Goal: Task Accomplishment & Management: Complete application form

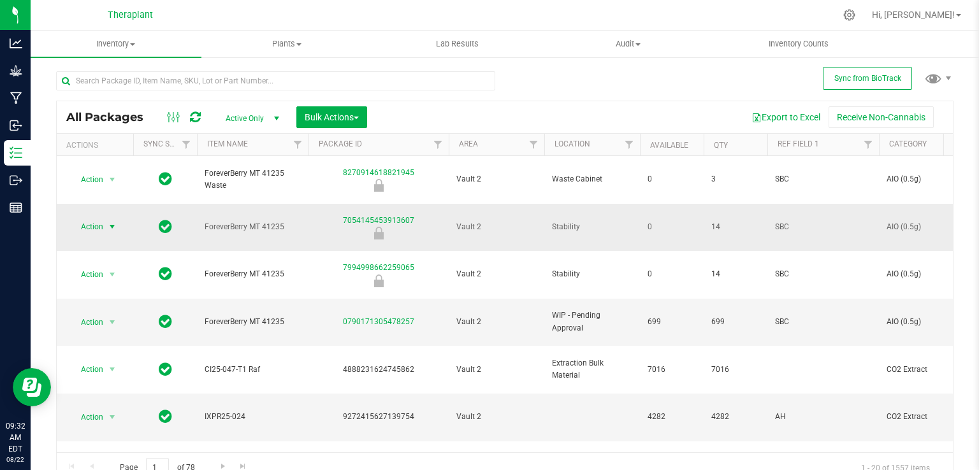
click at [105, 218] on span "select" at bounding box center [113, 227] width 16 height 18
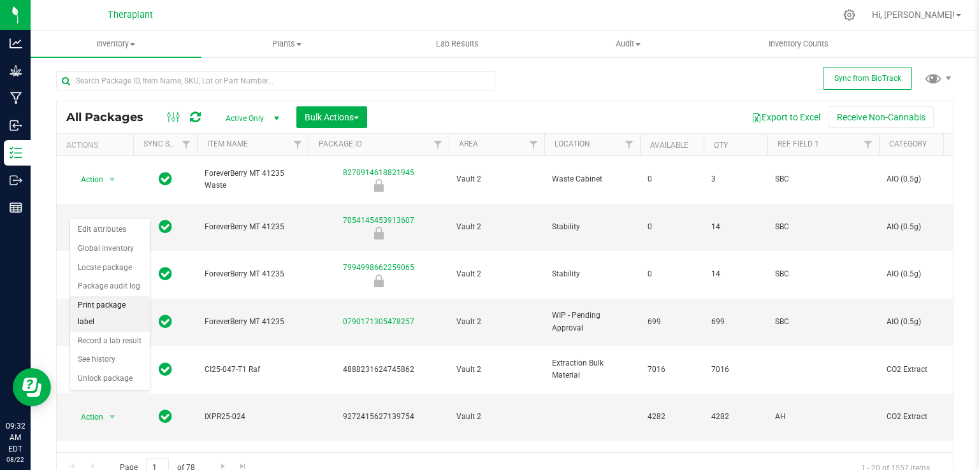
click at [120, 302] on li "Print package label" at bounding box center [110, 313] width 80 height 35
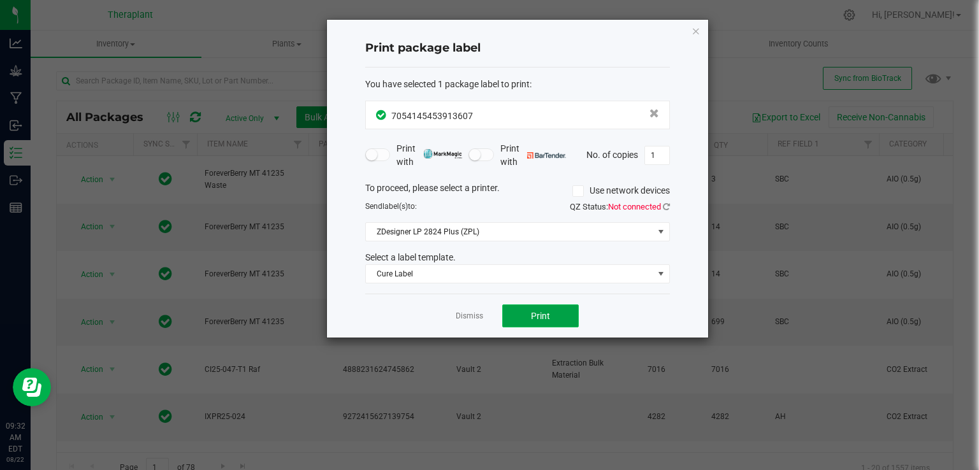
click at [541, 311] on span "Print" at bounding box center [540, 316] width 19 height 10
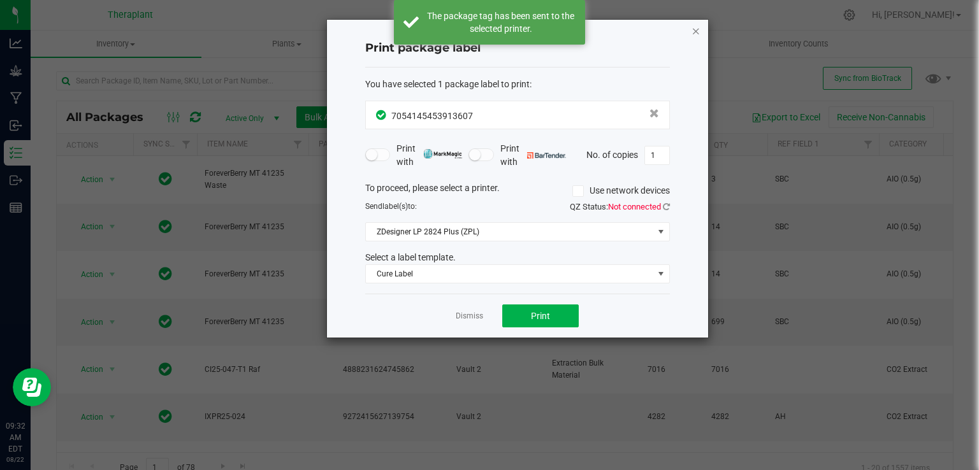
click at [693, 31] on icon "button" at bounding box center [696, 30] width 9 height 15
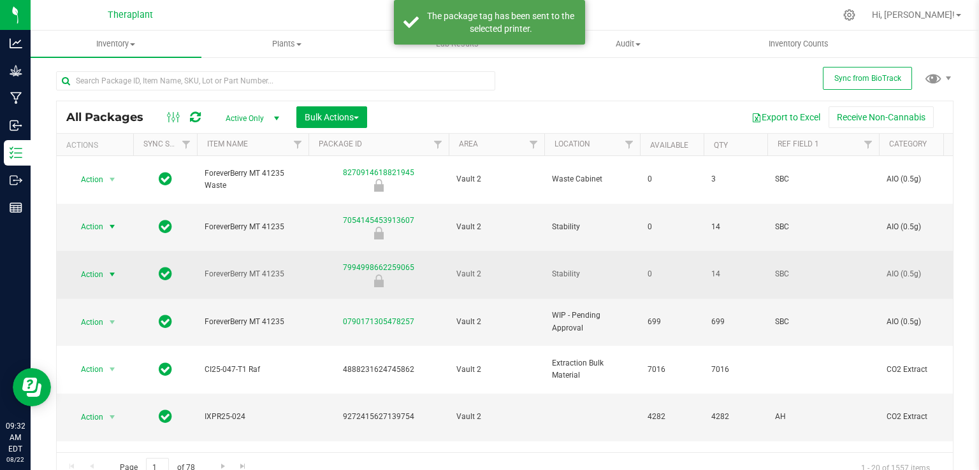
click at [89, 266] on span "Action" at bounding box center [86, 275] width 34 height 18
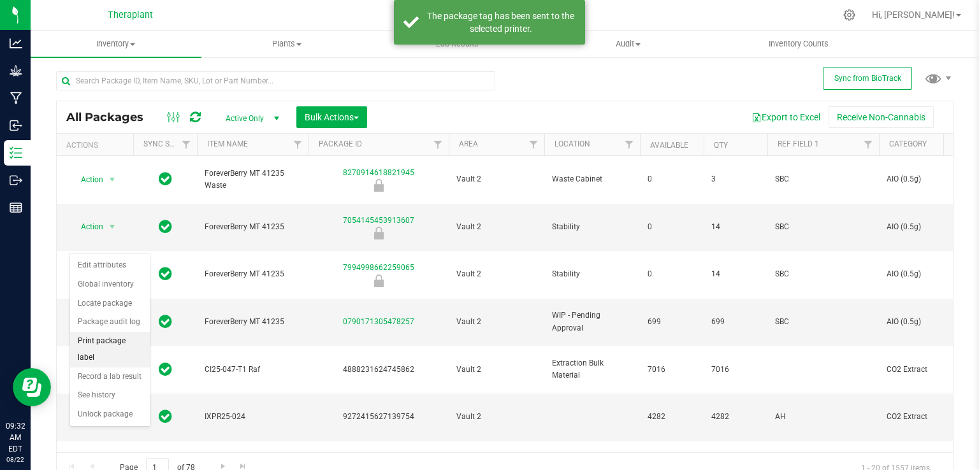
click at [126, 340] on li "Print package label" at bounding box center [110, 349] width 80 height 35
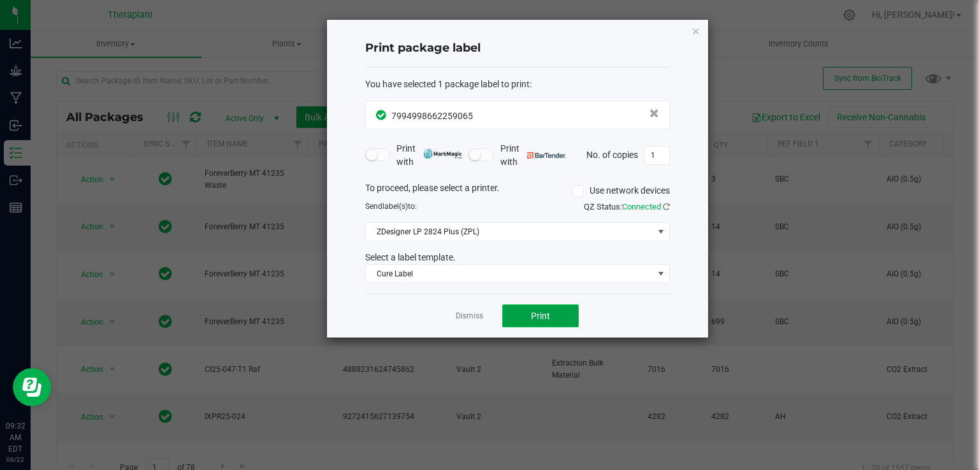
click at [558, 315] on button "Print" at bounding box center [540, 316] width 76 height 23
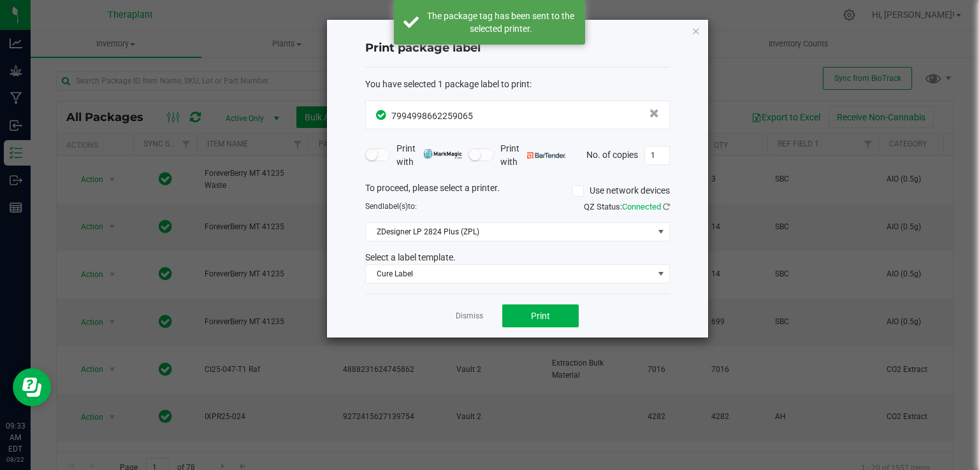
click at [696, 30] on icon "button" at bounding box center [696, 30] width 9 height 15
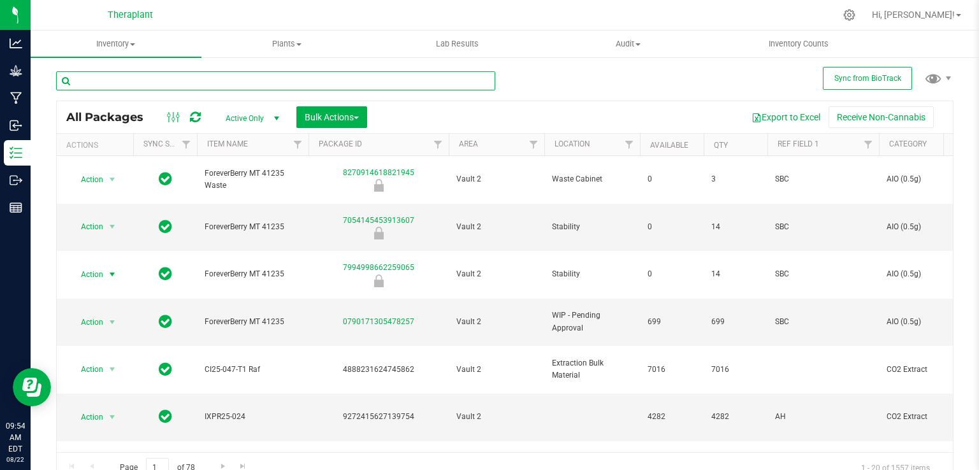
click at [173, 87] on input "text" at bounding box center [275, 80] width 439 height 19
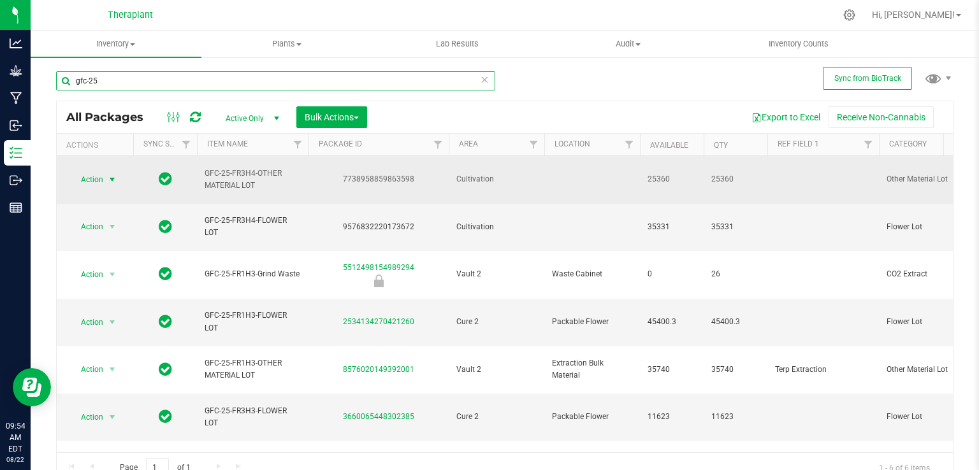
type input "gfc-25"
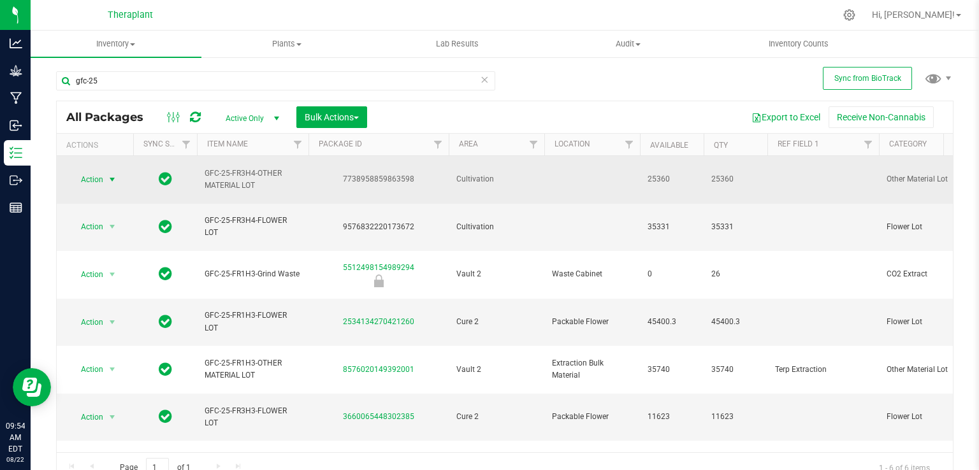
click at [110, 175] on span "select" at bounding box center [112, 180] width 10 height 10
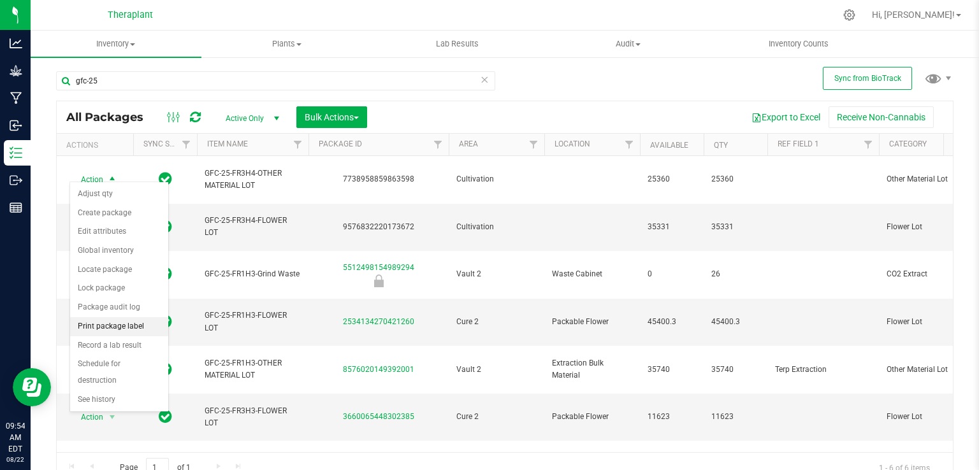
click at [127, 330] on li "Print package label" at bounding box center [119, 326] width 98 height 19
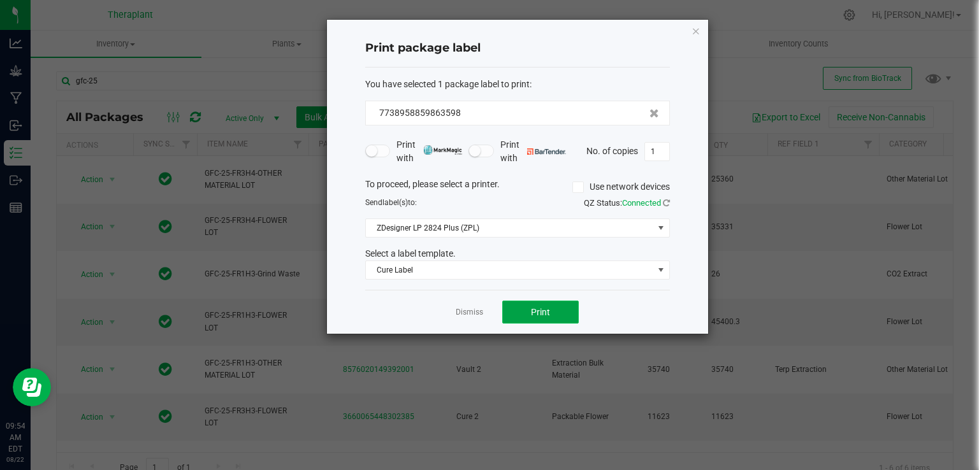
click at [555, 306] on button "Print" at bounding box center [540, 312] width 76 height 23
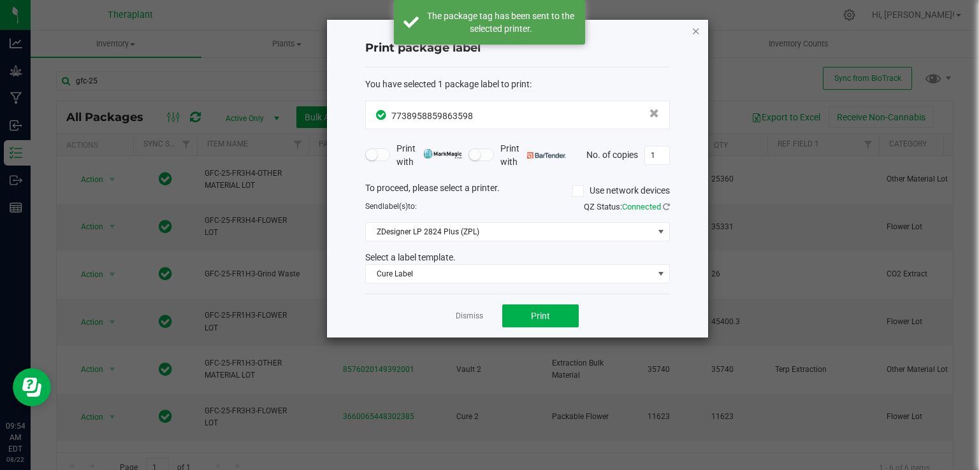
click at [697, 31] on icon "button" at bounding box center [696, 30] width 9 height 15
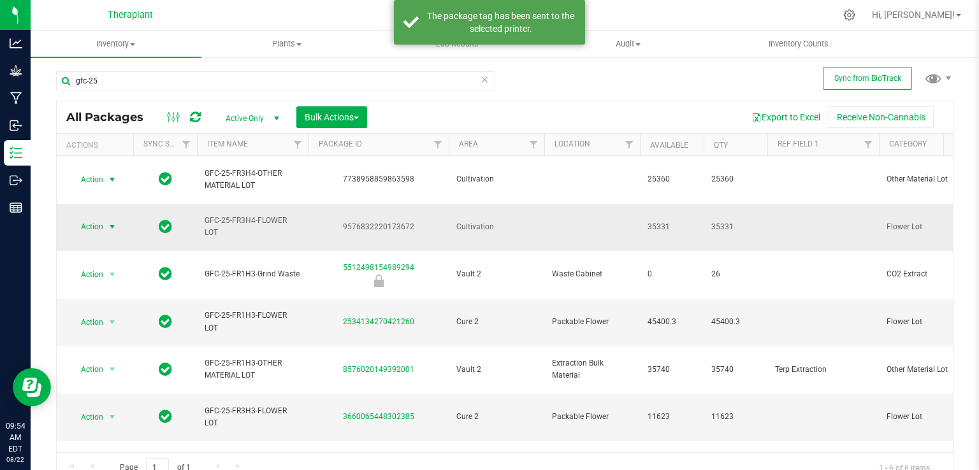
click at [105, 218] on span "select" at bounding box center [113, 227] width 16 height 18
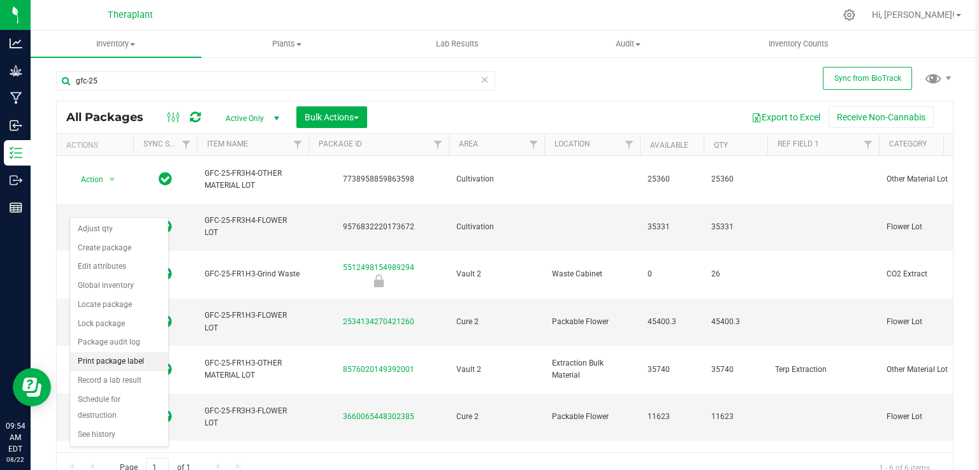
click at [115, 364] on li "Print package label" at bounding box center [119, 361] width 98 height 19
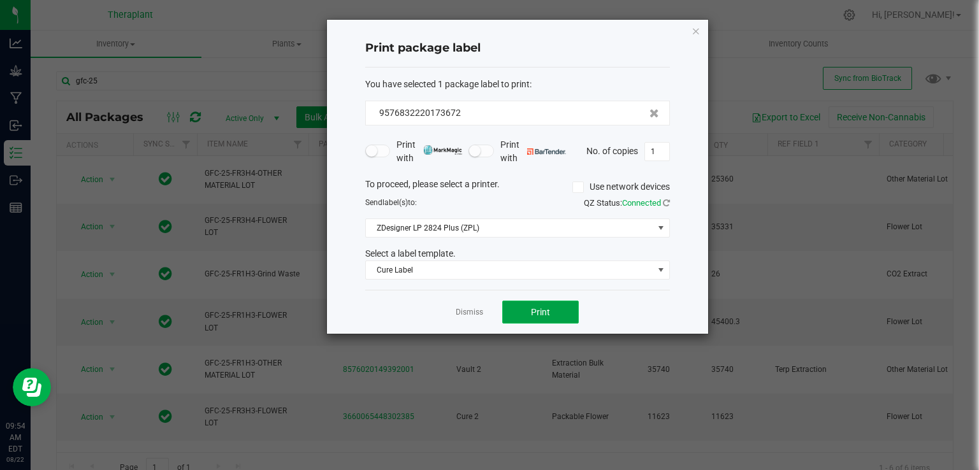
click at [525, 322] on button "Print" at bounding box center [540, 312] width 76 height 23
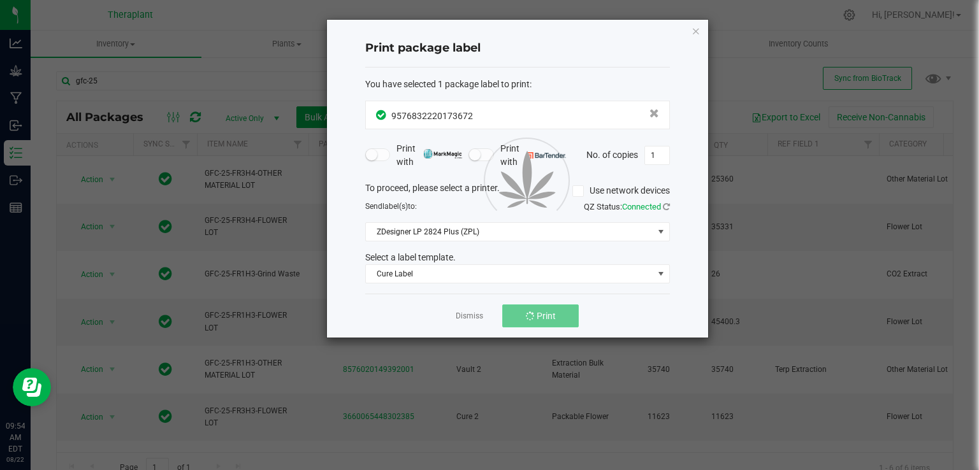
click at [525, 322] on div at bounding box center [517, 179] width 381 height 318
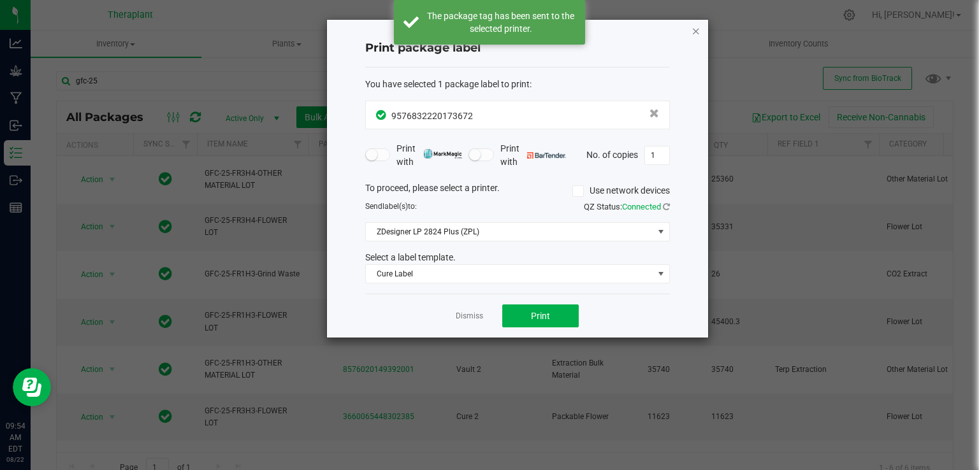
click at [698, 31] on icon "button" at bounding box center [696, 30] width 9 height 15
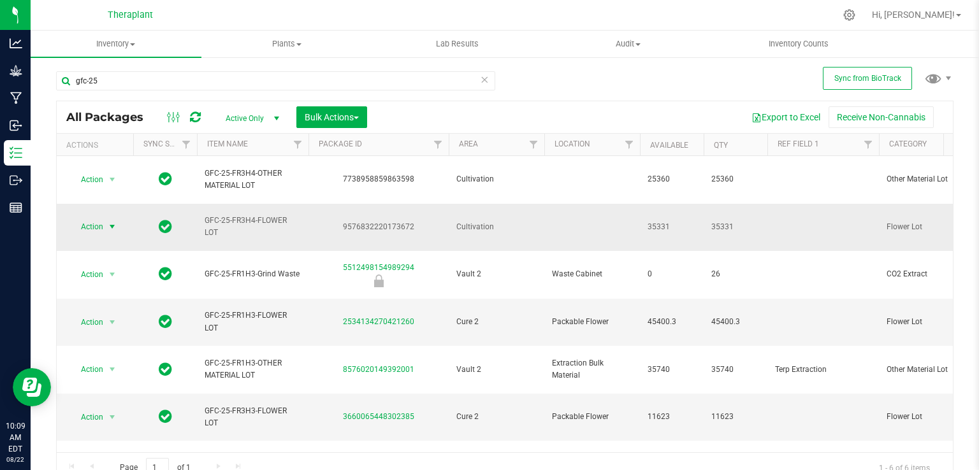
click at [99, 218] on span "Action" at bounding box center [86, 227] width 34 height 18
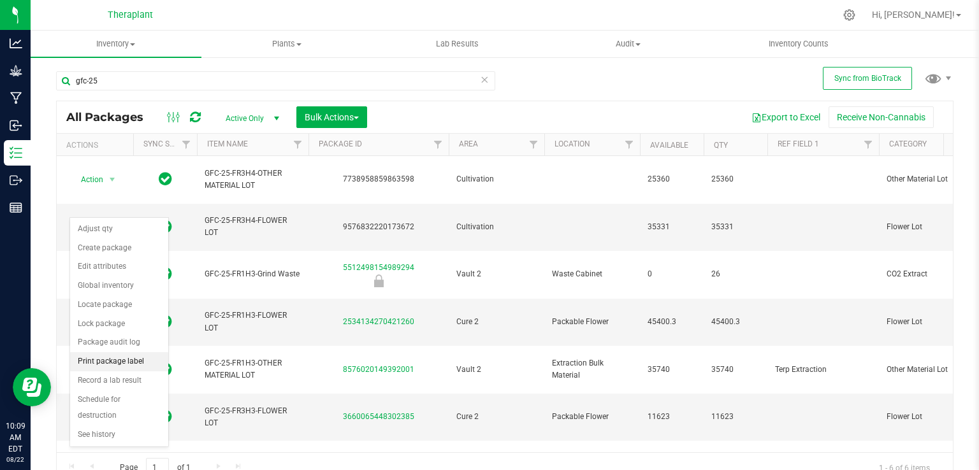
click at [113, 352] on li "Print package label" at bounding box center [119, 361] width 98 height 19
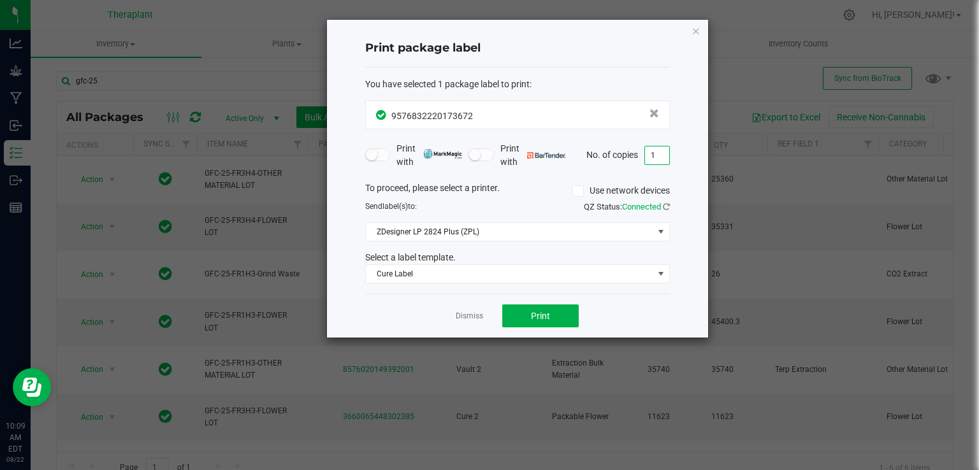
click at [660, 154] on input "1" at bounding box center [657, 156] width 24 height 18
type input "15"
click at [546, 314] on span "Print" at bounding box center [540, 316] width 19 height 10
click at [700, 31] on icon "button" at bounding box center [696, 30] width 9 height 15
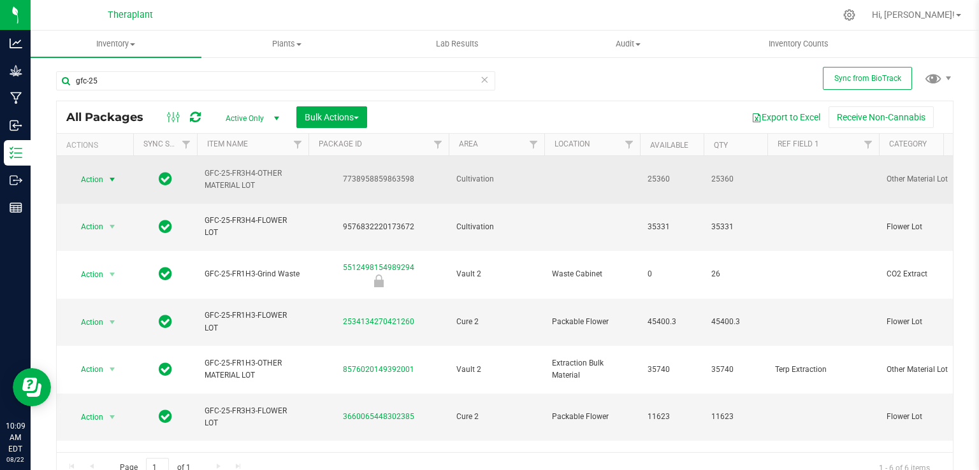
click at [113, 175] on span "select" at bounding box center [112, 180] width 10 height 10
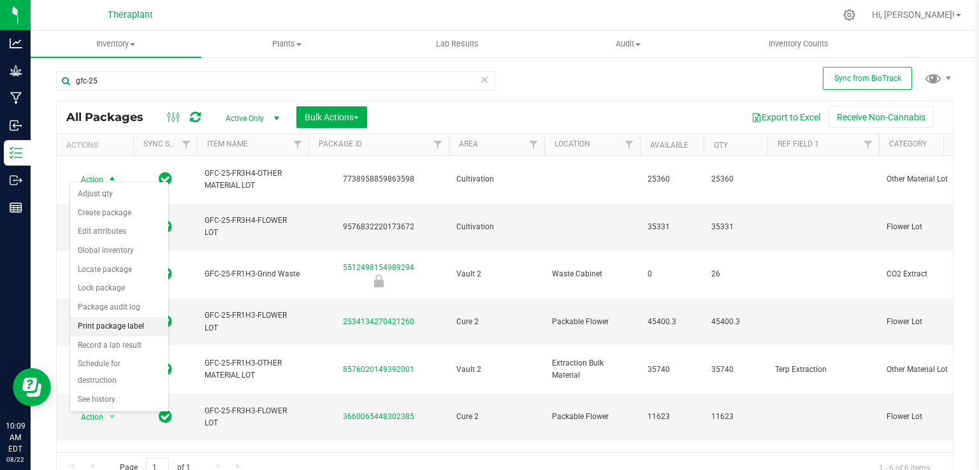
click at [124, 325] on li "Print package label" at bounding box center [119, 326] width 98 height 19
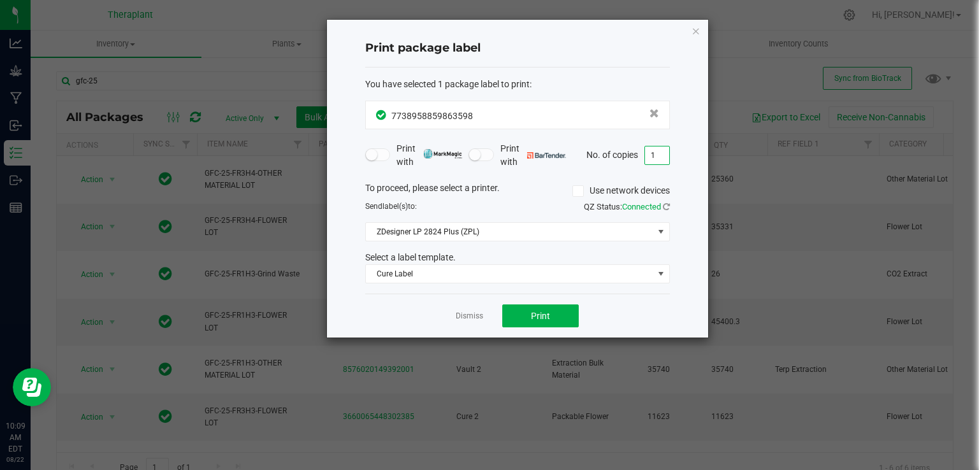
click at [659, 156] on input "1" at bounding box center [657, 156] width 24 height 18
type input "6"
click at [568, 309] on button "Print" at bounding box center [540, 316] width 76 height 23
click at [695, 34] on icon "button" at bounding box center [696, 30] width 9 height 15
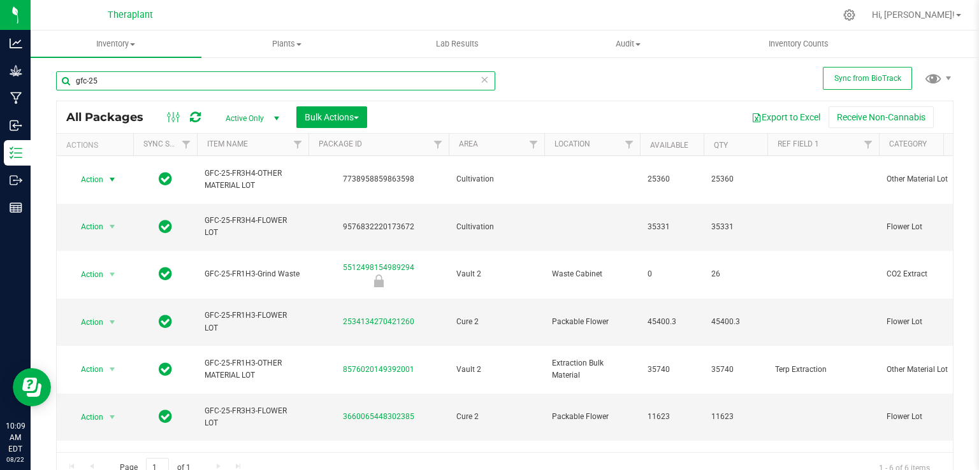
click at [119, 76] on input "gfc-25" at bounding box center [275, 80] width 439 height 19
type input "g"
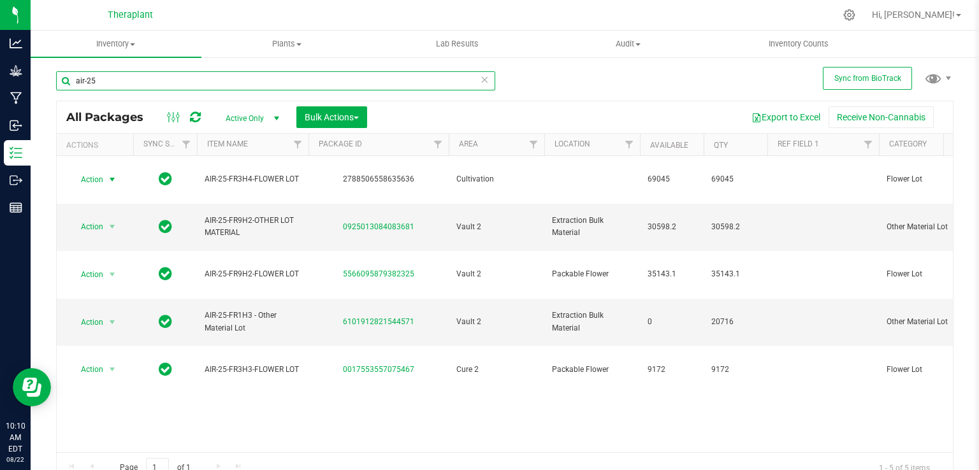
type input "air-25"
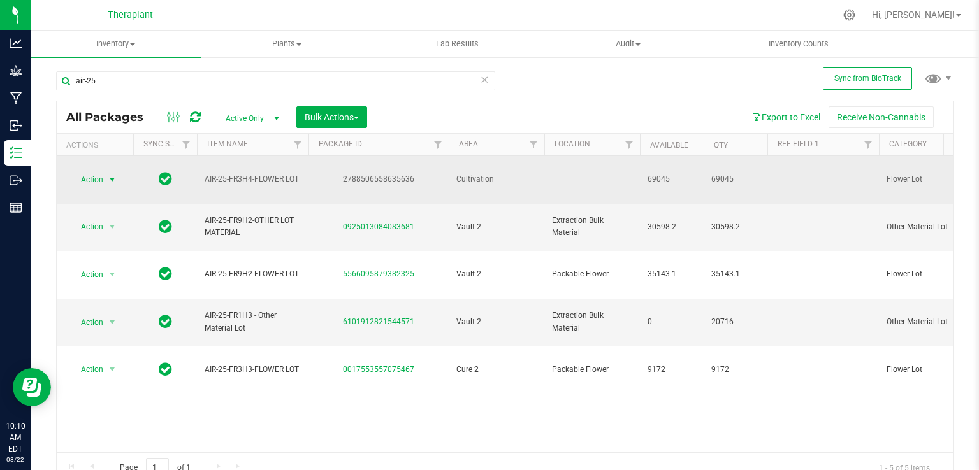
click at [97, 172] on span "Action" at bounding box center [86, 180] width 34 height 18
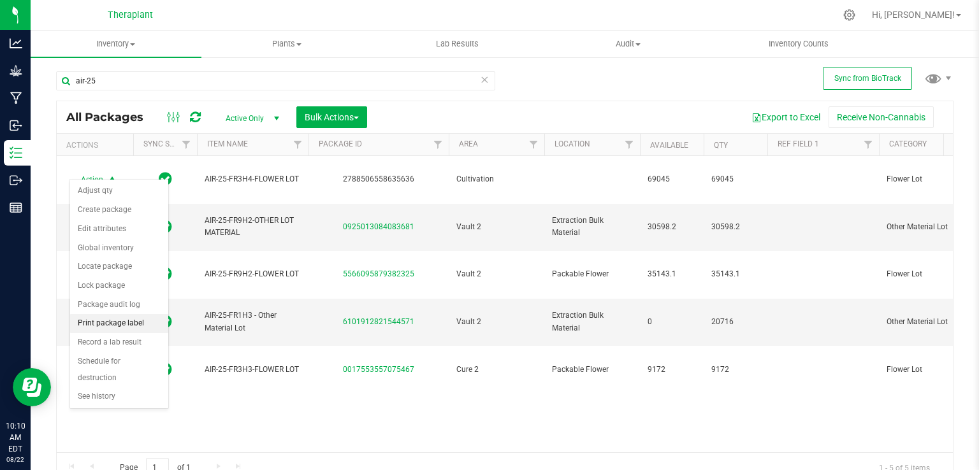
click at [112, 330] on li "Print package label" at bounding box center [119, 323] width 98 height 19
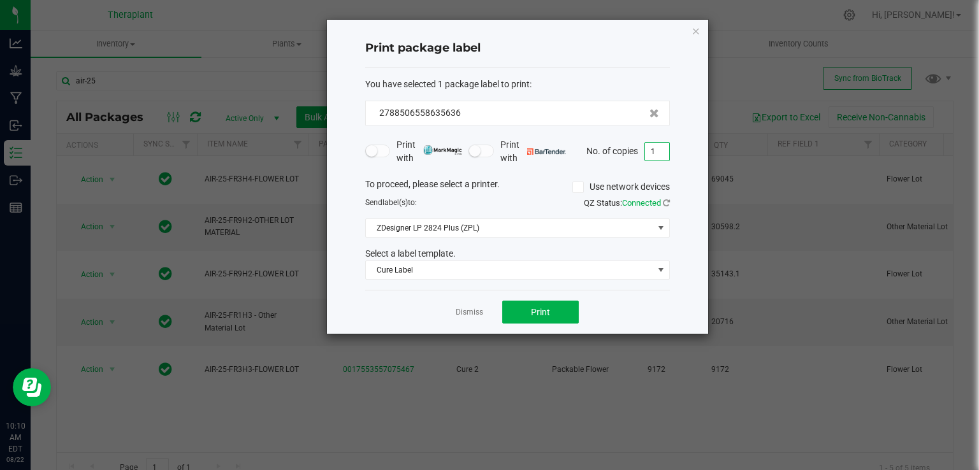
click at [656, 159] on input "1" at bounding box center [657, 152] width 24 height 18
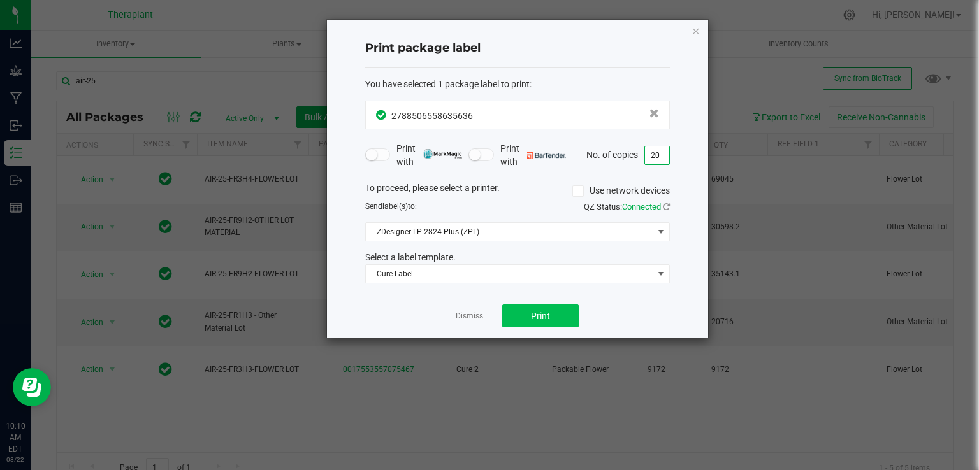
type input "20"
click at [560, 319] on button "Print" at bounding box center [540, 316] width 76 height 23
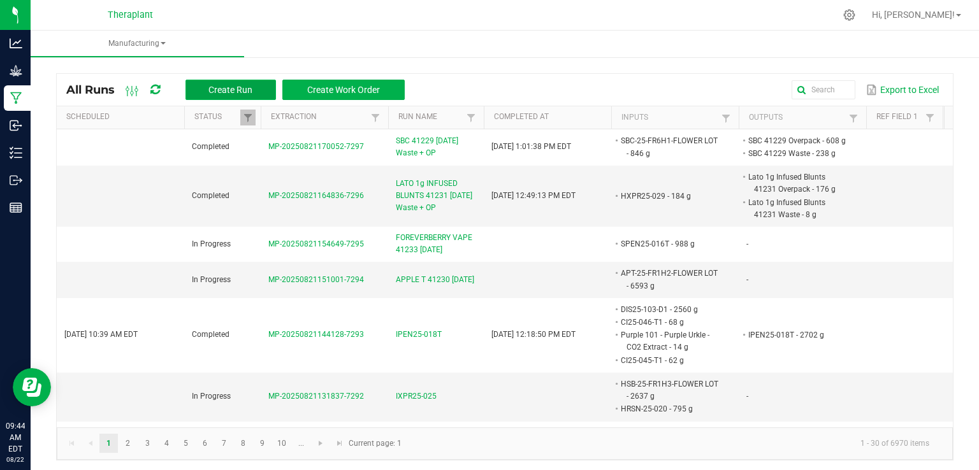
click at [227, 85] on span "Create Run" at bounding box center [230, 90] width 44 height 10
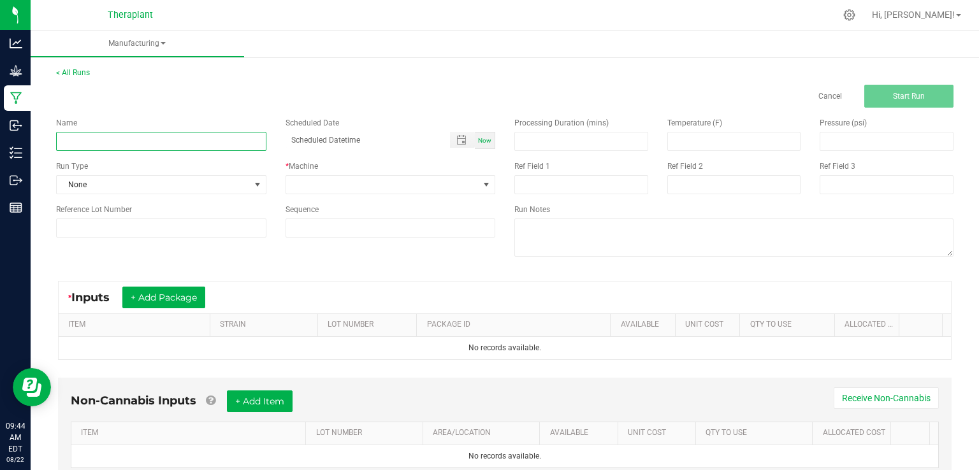
click at [231, 148] on input at bounding box center [161, 141] width 210 height 19
type input "IXPR25-026"
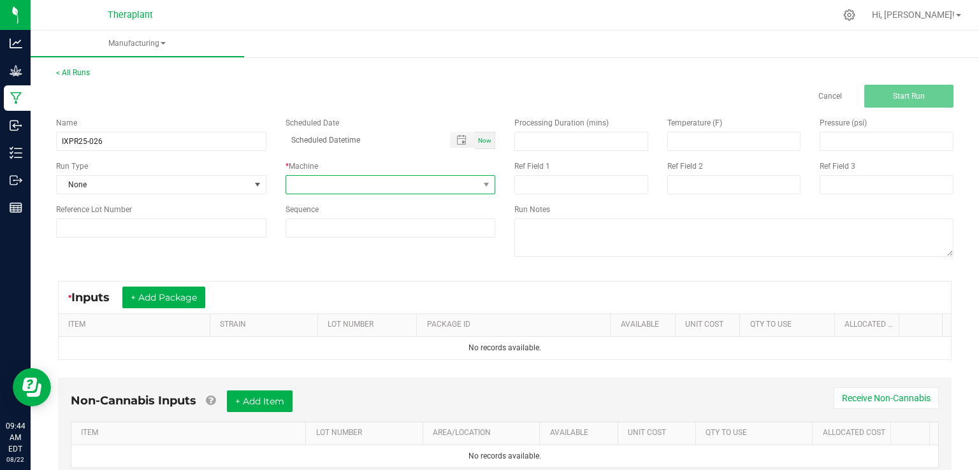
click at [363, 178] on span at bounding box center [382, 185] width 193 height 18
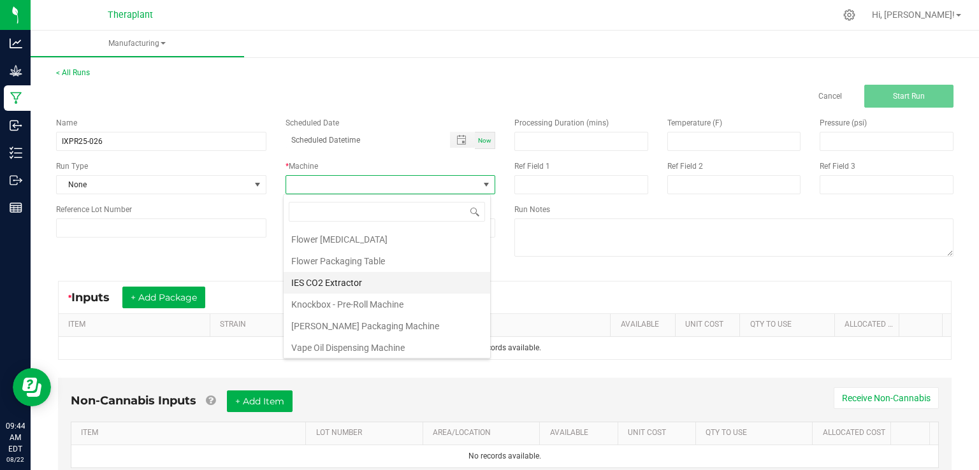
scroll to position [65, 0]
click at [342, 272] on li "IES CO2 Extractor" at bounding box center [387, 283] width 207 height 22
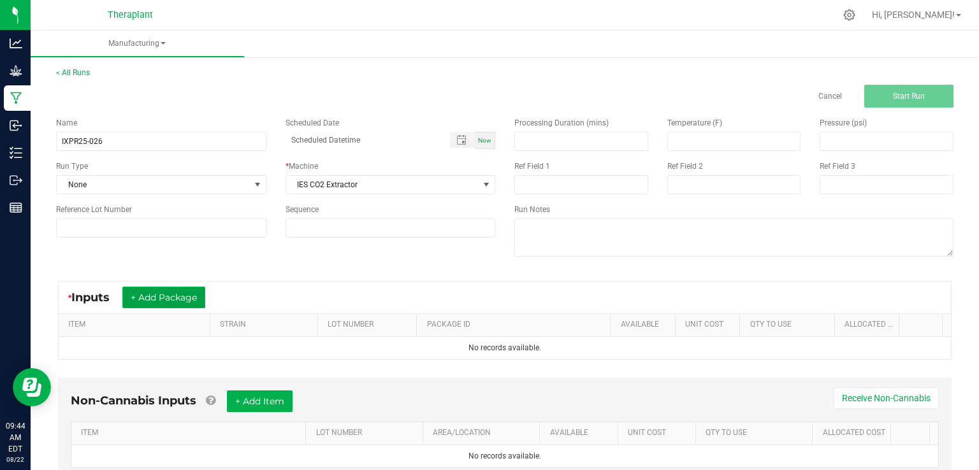
click at [194, 288] on button "+ Add Package" at bounding box center [163, 298] width 83 height 22
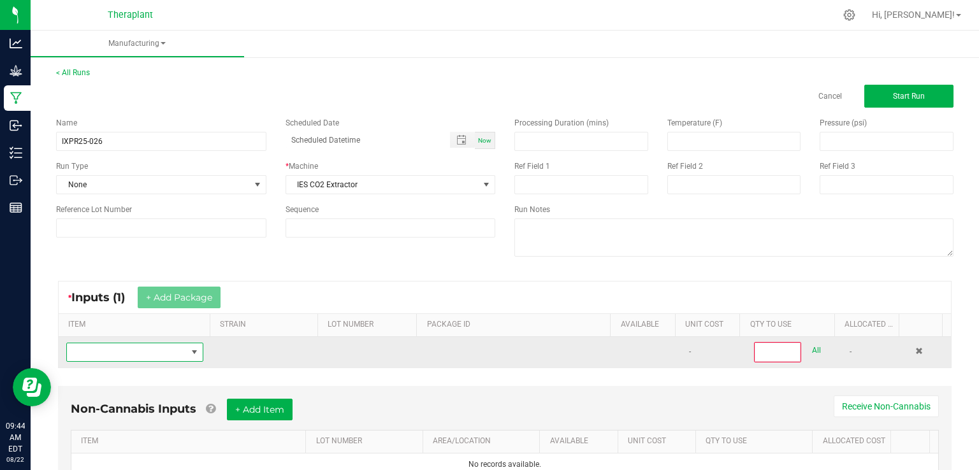
click at [165, 344] on span "NO DATA FOUND" at bounding box center [127, 353] width 120 height 18
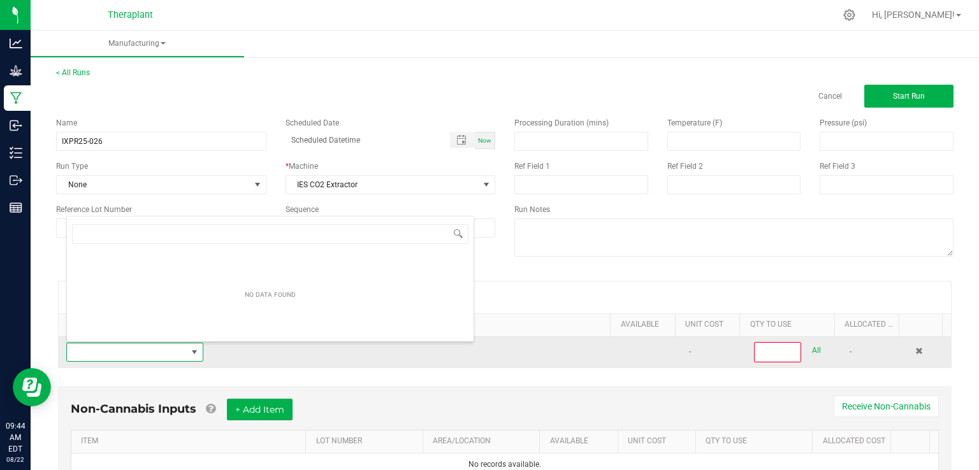
scroll to position [18, 132]
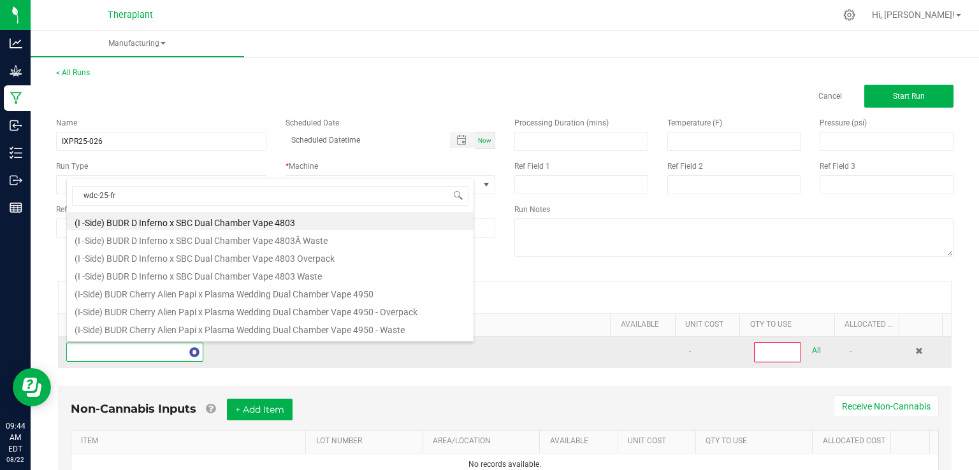
type input "wdc-25-fr8"
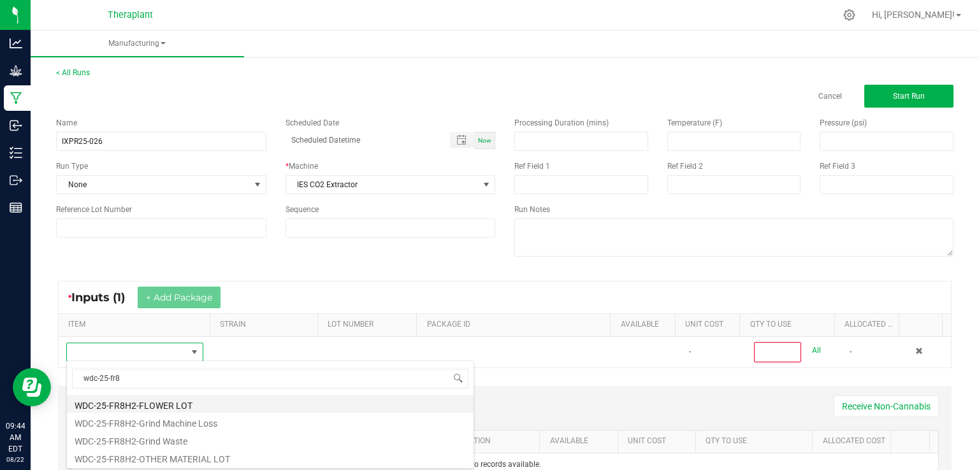
click at [140, 403] on li "WDC-25-FR8H2-FLOWER LOT" at bounding box center [270, 404] width 407 height 18
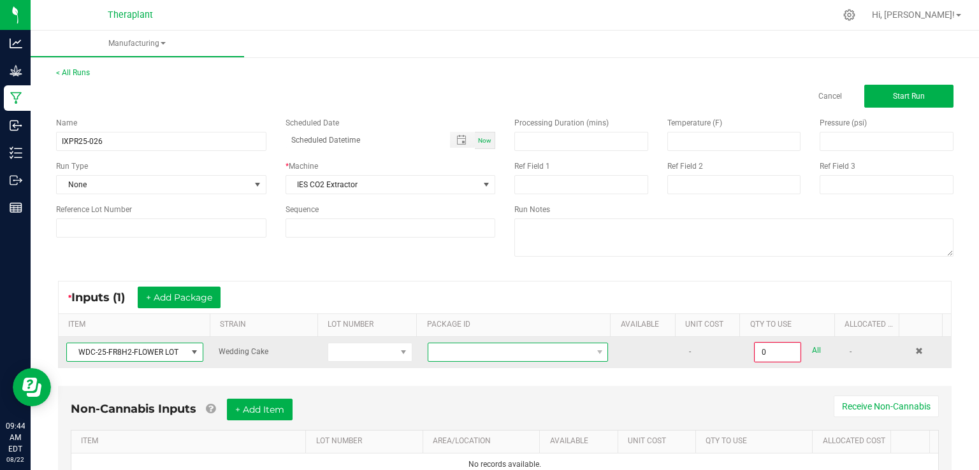
click at [476, 352] on span at bounding box center [509, 353] width 163 height 18
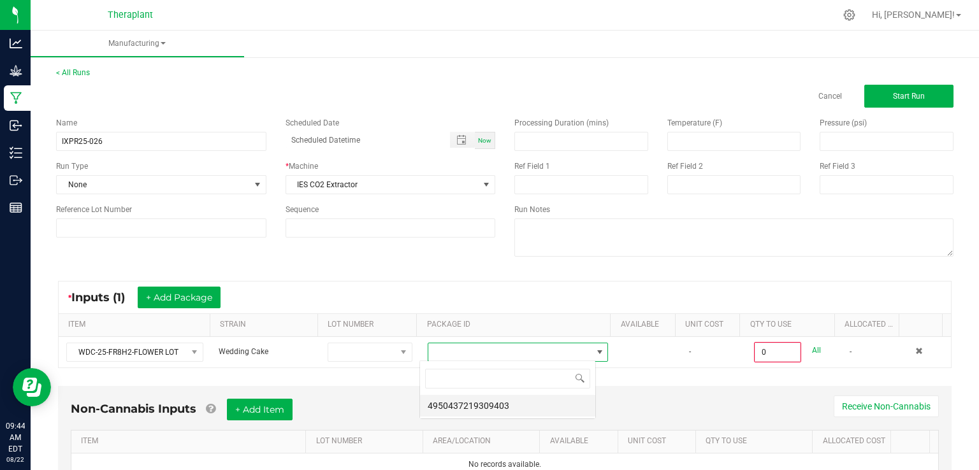
scroll to position [18, 176]
click at [468, 409] on li "4950437219309403" at bounding box center [507, 406] width 175 height 22
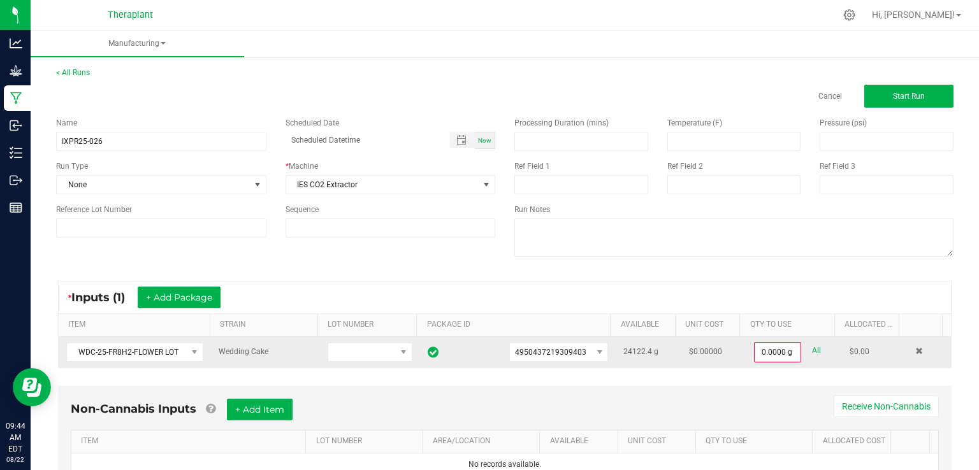
click at [762, 363] on td "0.0000 g All" at bounding box center [794, 352] width 96 height 31
click at [759, 358] on input "0" at bounding box center [777, 353] width 45 height 18
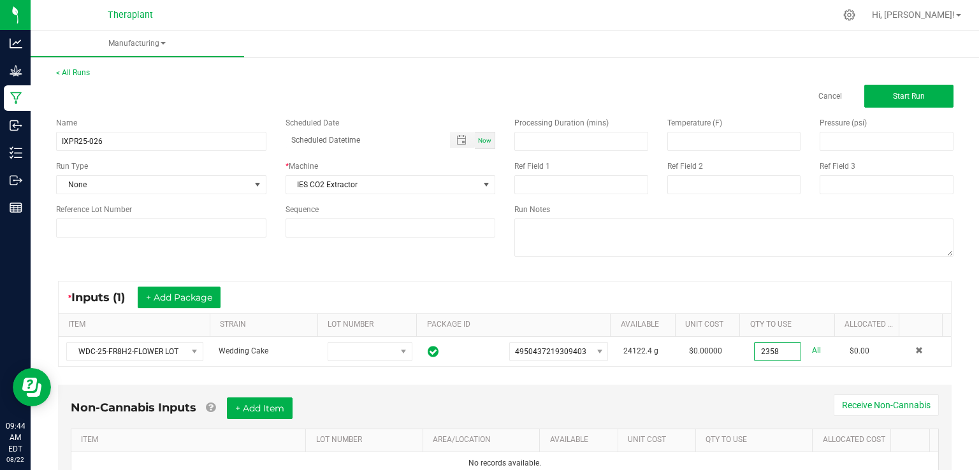
type input "2358.0000 g"
click at [753, 368] on div "* Inputs (1) + Add Package ITEM STRAIN LOT NUMBER PACKAGE ID AVAILABLE Unit Cos…" at bounding box center [505, 324] width 917 height 109
click at [895, 92] on span "Start Run" at bounding box center [909, 96] width 32 height 9
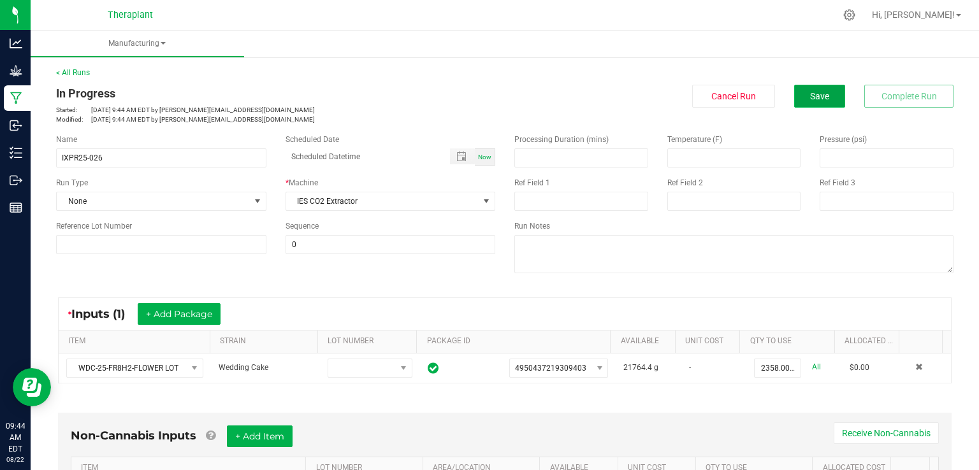
click at [826, 103] on button "Save" at bounding box center [819, 96] width 51 height 23
click at [806, 86] on button "Save" at bounding box center [819, 96] width 51 height 23
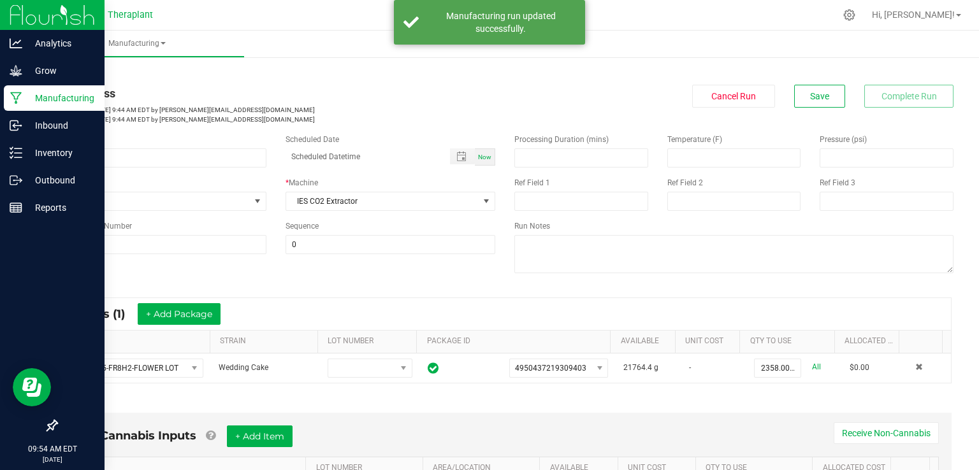
click at [18, 93] on icon at bounding box center [16, 98] width 12 height 13
